Goal: Task Accomplishment & Management: Manage account settings

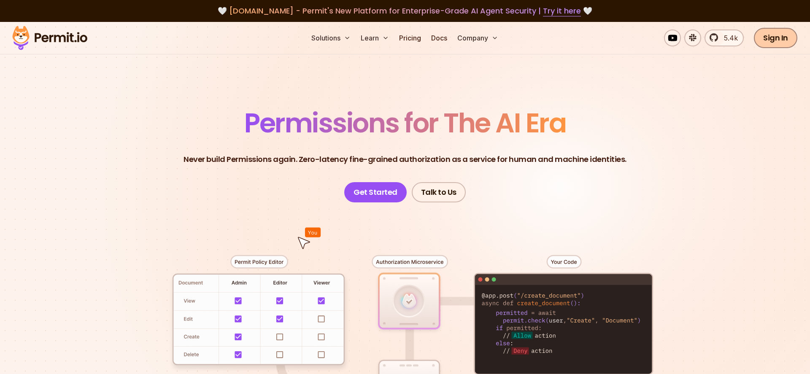
click at [781, 35] on link "Sign In" at bounding box center [774, 38] width 43 height 20
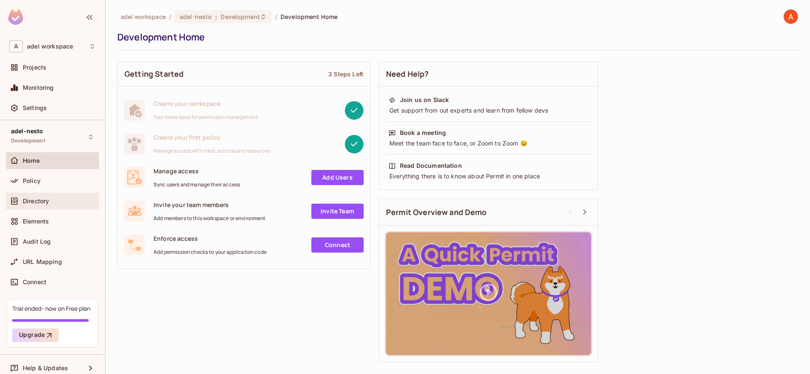
click at [49, 205] on div "Directory" at bounding box center [52, 201] width 86 height 10
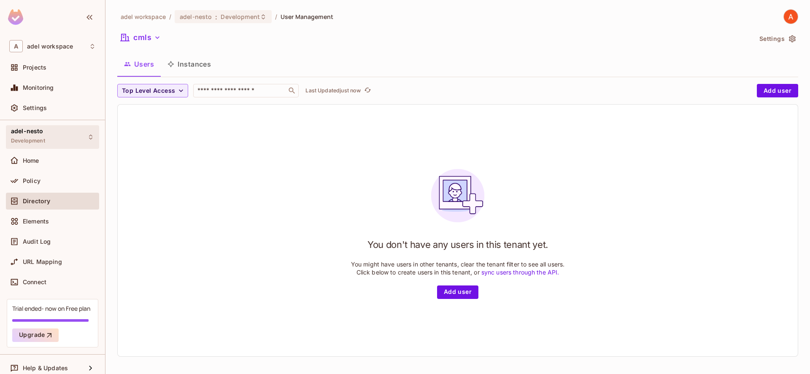
click at [46, 143] on div "adel-nesto Development" at bounding box center [52, 136] width 93 height 23
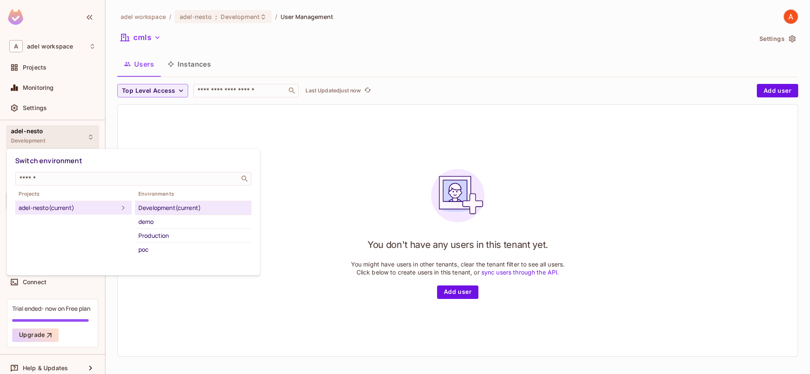
click at [47, 141] on div at bounding box center [405, 187] width 810 height 374
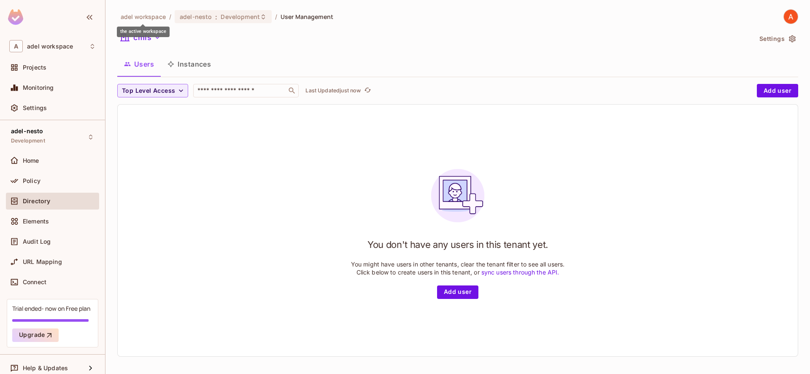
click at [142, 19] on span "adel workspace" at bounding box center [143, 17] width 45 height 8
click at [454, 290] on button "Add user" at bounding box center [457, 291] width 41 height 13
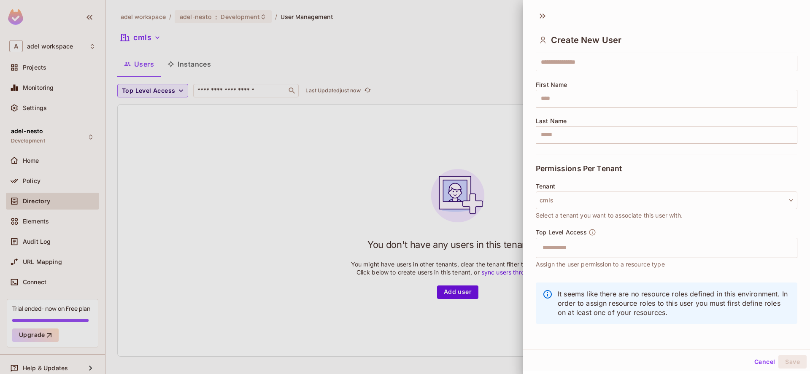
scroll to position [1, 0]
